Goal: Ask a question

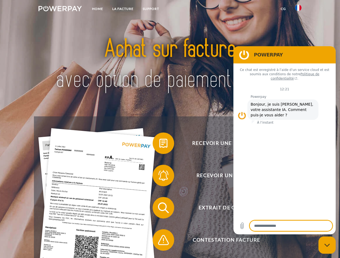
click at [60, 9] on img at bounding box center [59, 8] width 43 height 5
click at [298, 9] on img at bounding box center [298, 8] width 6 height 6
click at [283, 9] on link "CG" at bounding box center [283, 9] width 14 height 10
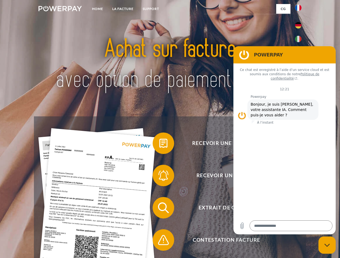
click at [159, 144] on span at bounding box center [155, 143] width 27 height 27
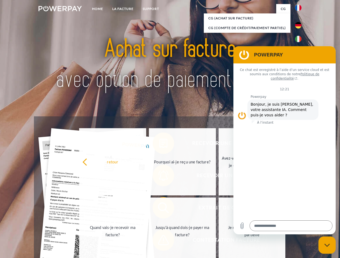
click at [146, 209] on link "Quand vais-je recevoir ma facture?" at bounding box center [112, 231] width 67 height 67
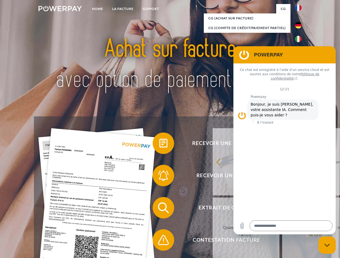
click at [159, 241] on span at bounding box center [155, 240] width 27 height 27
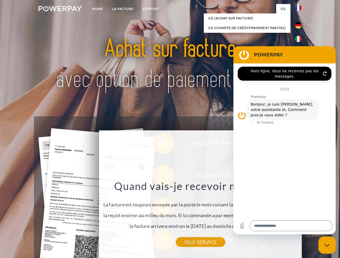
click at [327, 245] on icon "Fermer la fenêtre de messagerie" at bounding box center [327, 245] width 6 height 3
type textarea "*"
